Goal: Information Seeking & Learning: Learn about a topic

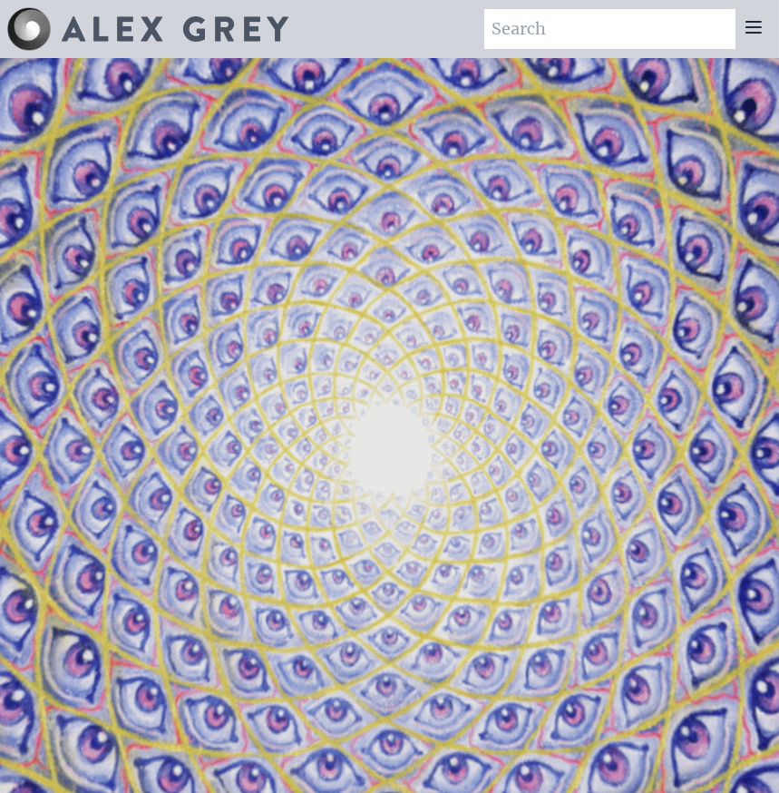
click at [748, 34] on icon at bounding box center [754, 27] width 22 height 22
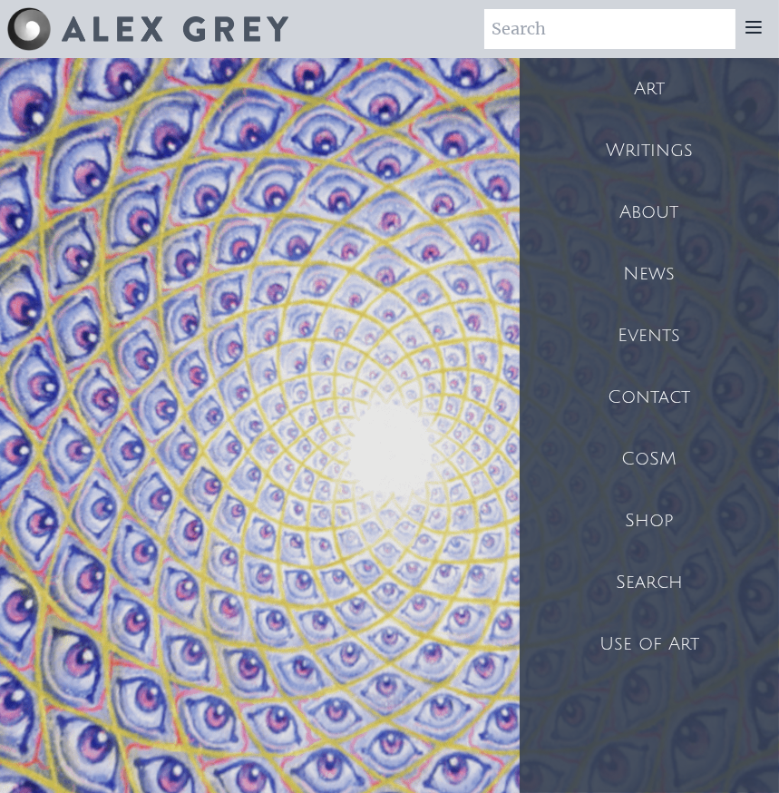
click at [666, 385] on div "Contact" at bounding box center [649, 397] width 259 height 62
click at [675, 154] on div "Writings" at bounding box center [649, 151] width 259 height 62
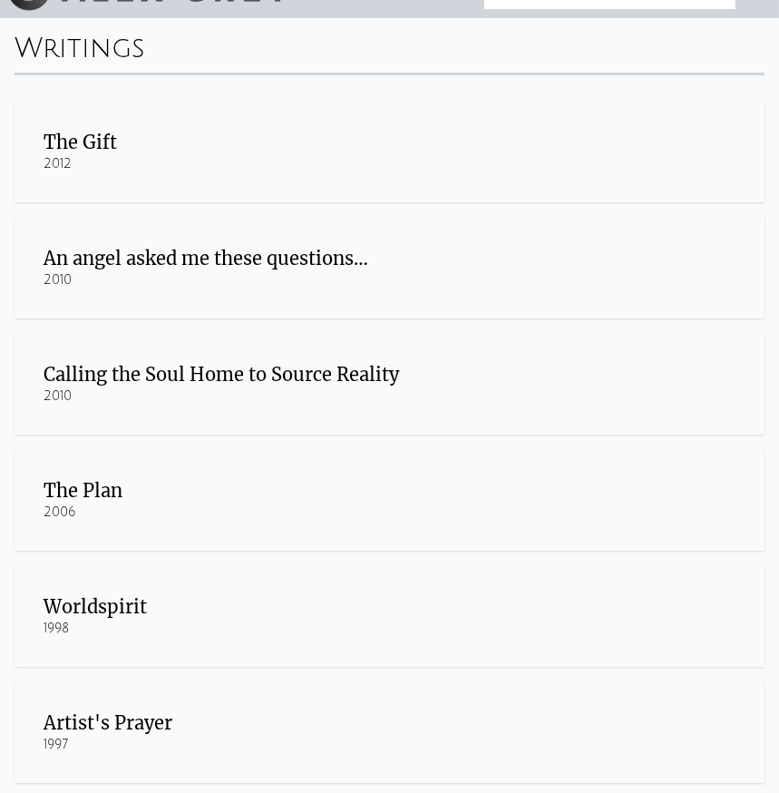
scroll to position [21, 0]
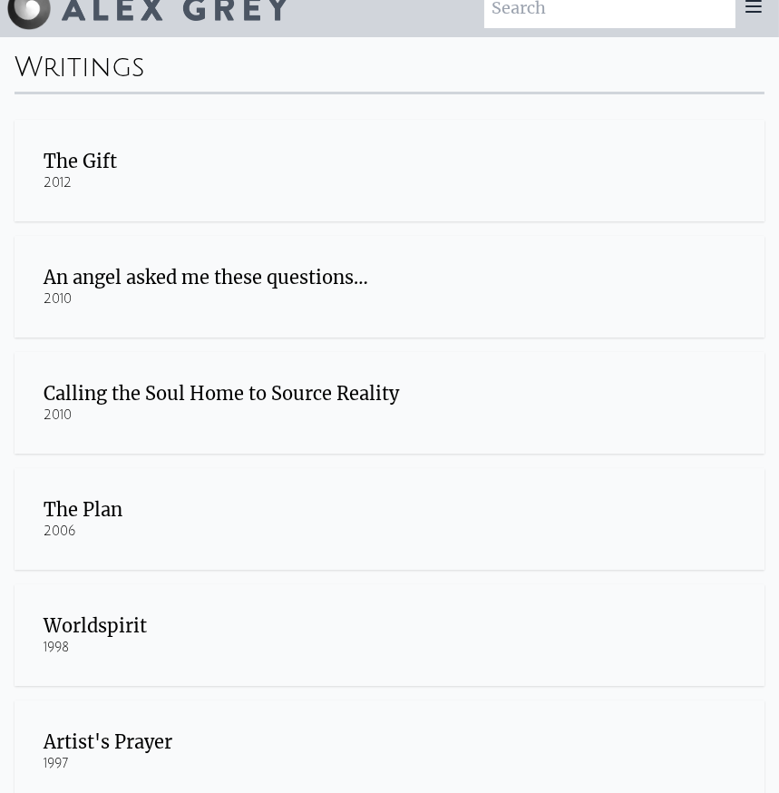
click at [82, 151] on div "The Gift" at bounding box center [390, 161] width 692 height 25
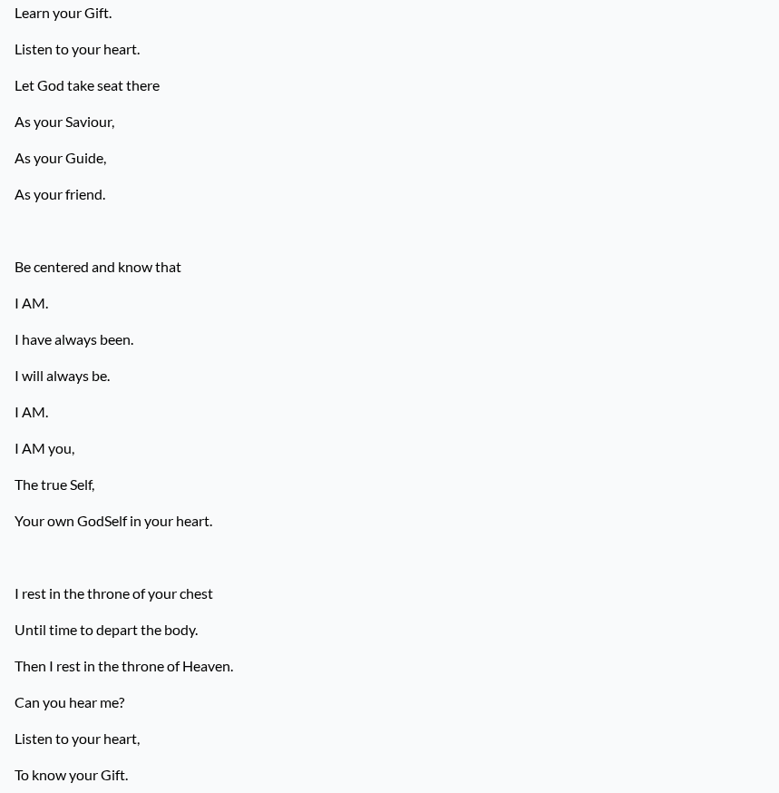
scroll to position [907, 0]
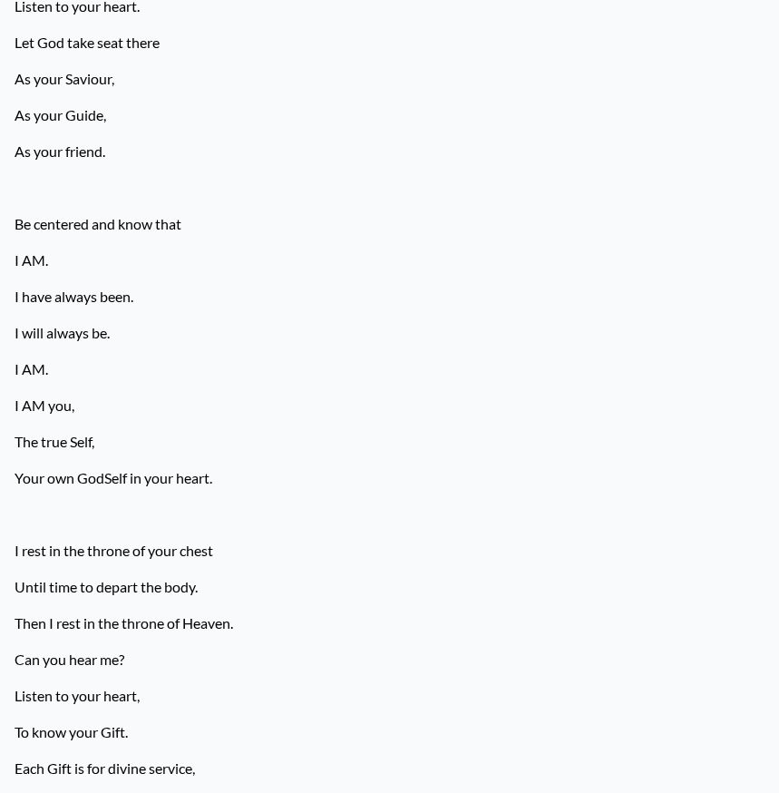
click at [625, 222] on p "Be centered and know that" at bounding box center [390, 224] width 750 height 36
